Goal: Check status

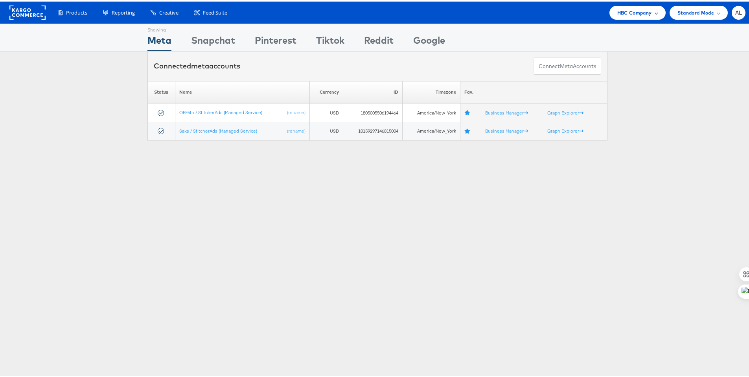
click at [628, 6] on div "HBC Company" at bounding box center [638, 11] width 56 height 14
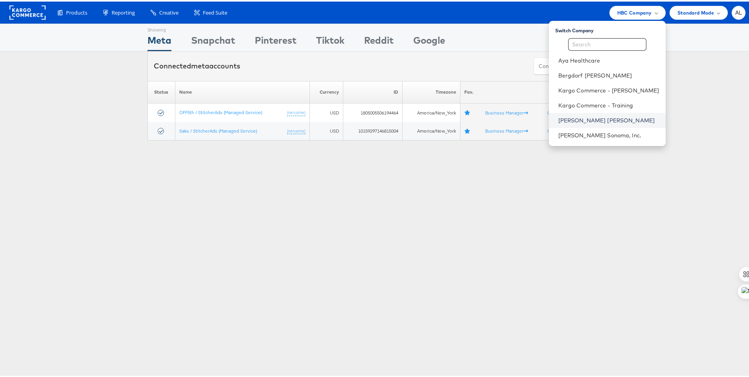
click at [600, 122] on link "[PERSON_NAME] [PERSON_NAME]" at bounding box center [609, 119] width 101 height 8
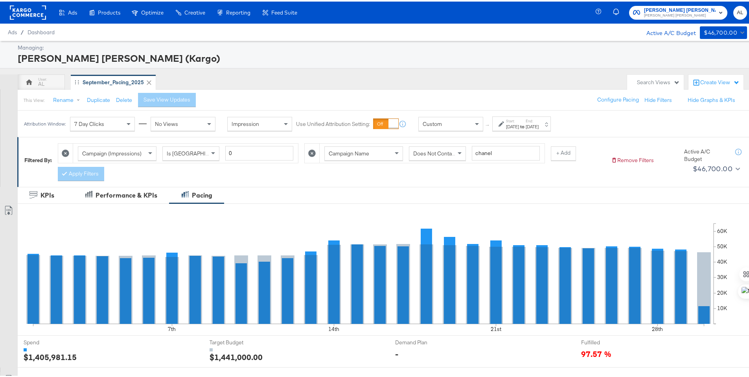
click at [498, 120] on div "Start: [DATE] to End: [DATE]" at bounding box center [521, 122] width 59 height 15
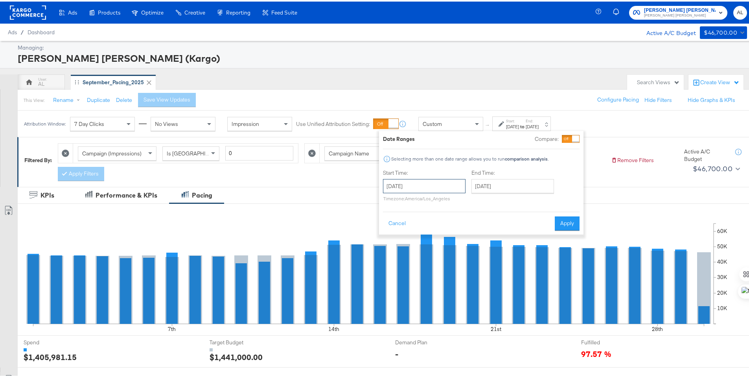
click at [438, 181] on input "[DATE]" at bounding box center [424, 184] width 83 height 14
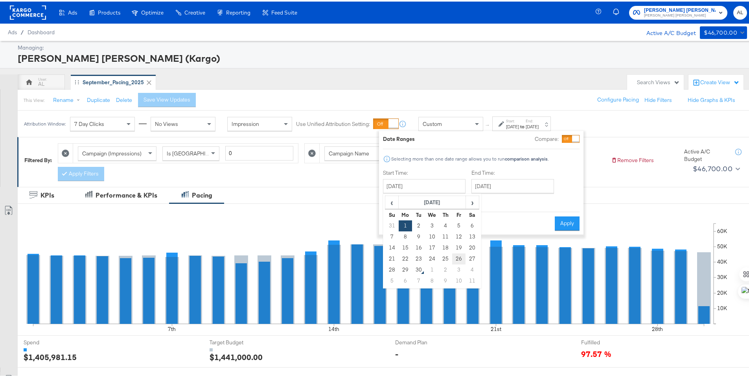
click at [461, 258] on td "26" at bounding box center [458, 257] width 13 height 11
type input "[DATE]"
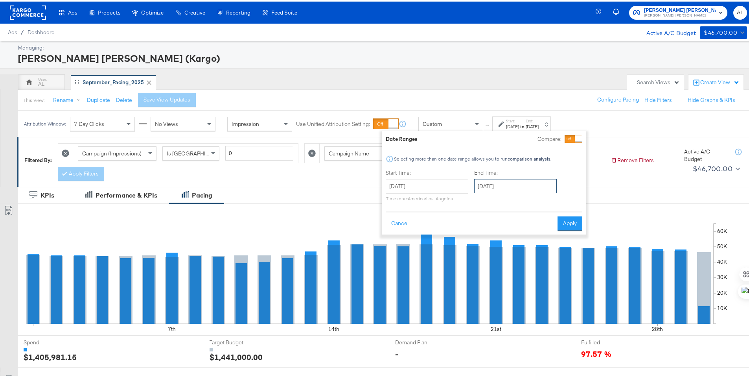
click at [514, 186] on input "September 30th 2025" at bounding box center [515, 184] width 83 height 14
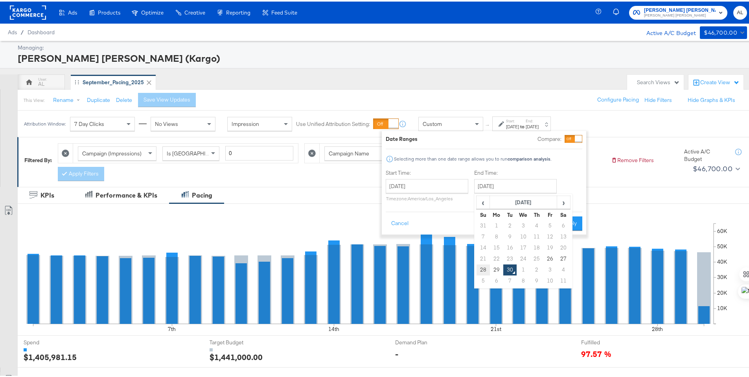
click at [478, 267] on td "28" at bounding box center [483, 268] width 13 height 11
type input "September 28th 2025"
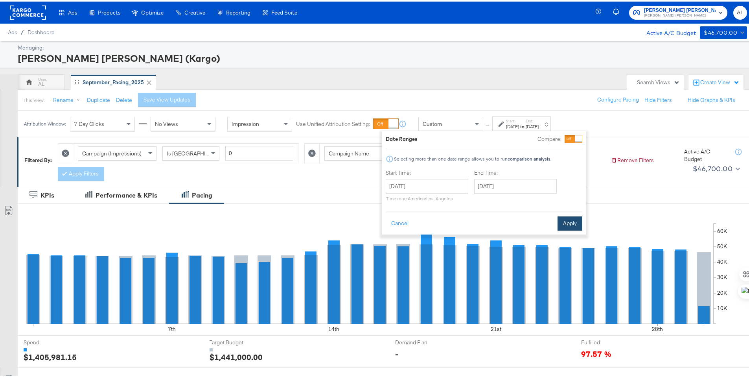
click at [564, 223] on button "Apply" at bounding box center [570, 222] width 25 height 14
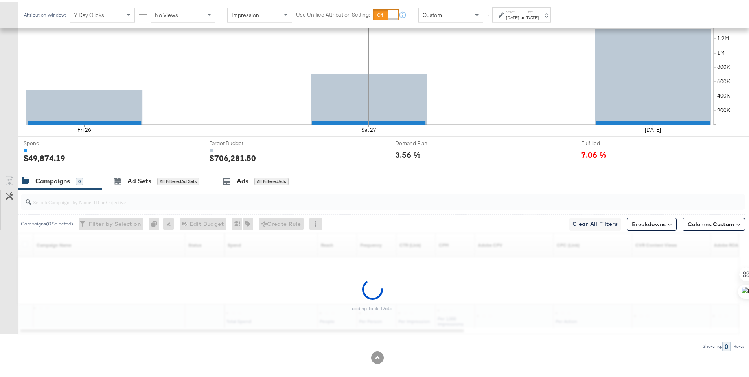
scroll to position [206, 0]
